Goal: Information Seeking & Learning: Learn about a topic

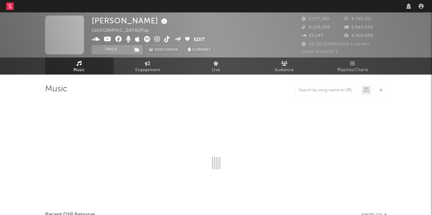
select select "recorded_music"
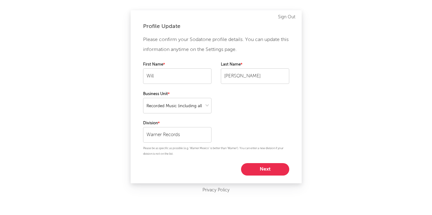
click at [343, 7] on div "Profile Update Please confirm your Sodatone profile details. You can update thi…" at bounding box center [216, 107] width 432 height 215
click at [256, 166] on button "Next" at bounding box center [265, 169] width 48 height 12
select select "other"
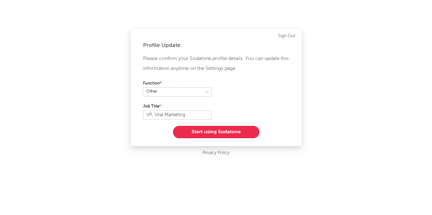
click at [248, 139] on div "Profile Update Please confirm your Sodatone profile details. You can update thi…" at bounding box center [216, 87] width 171 height 117
click at [247, 132] on button "Start using Sodatone" at bounding box center [216, 132] width 86 height 12
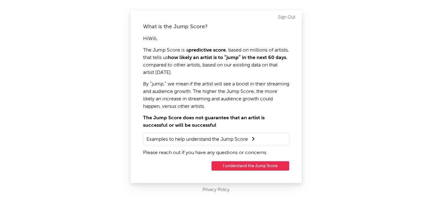
click at [250, 165] on button "I understand the Jump Score" at bounding box center [250, 165] width 78 height 9
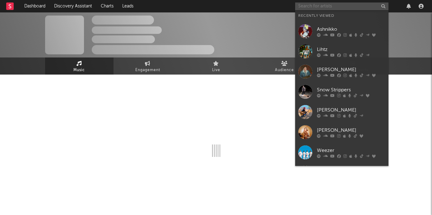
click at [326, 5] on input "text" at bounding box center [341, 6] width 93 height 8
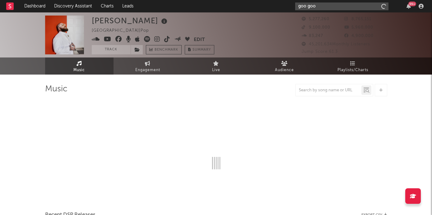
type input "goo goo d"
select select "6m"
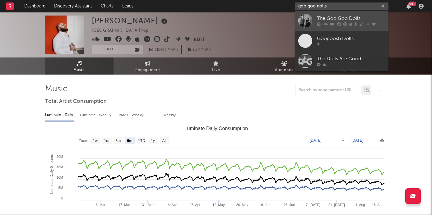
type input "goo goo dolls"
click at [323, 24] on icon at bounding box center [325, 24] width 5 height 4
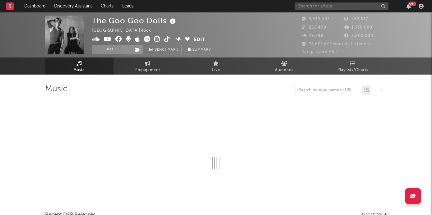
select select "6m"
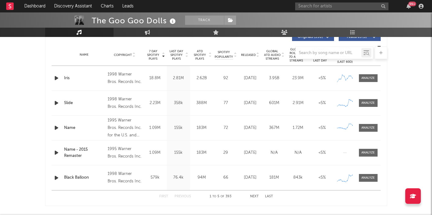
scroll to position [235, 0]
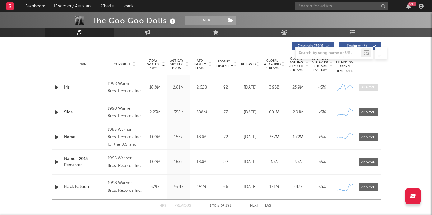
click at [371, 90] on span at bounding box center [368, 88] width 19 height 8
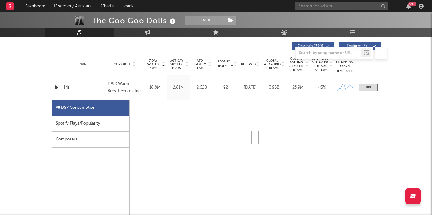
scroll to position [271, 0]
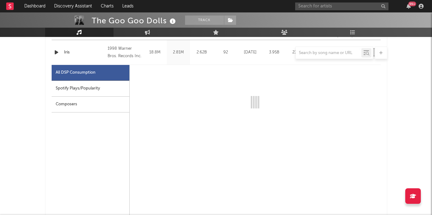
select select "6m"
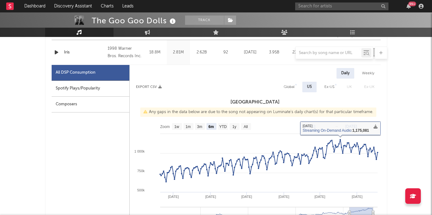
click at [289, 86] on div "Global" at bounding box center [289, 86] width 11 height 7
select select "6m"
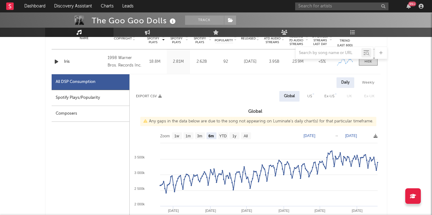
scroll to position [261, 0]
click at [364, 64] on span at bounding box center [368, 62] width 19 height 8
